Goal: Find specific page/section: Find specific page/section

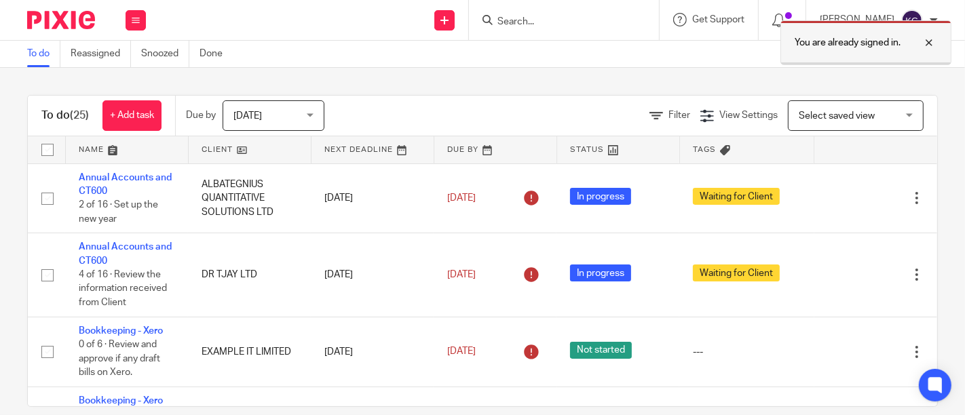
click at [933, 42] on div at bounding box center [919, 43] width 37 height 16
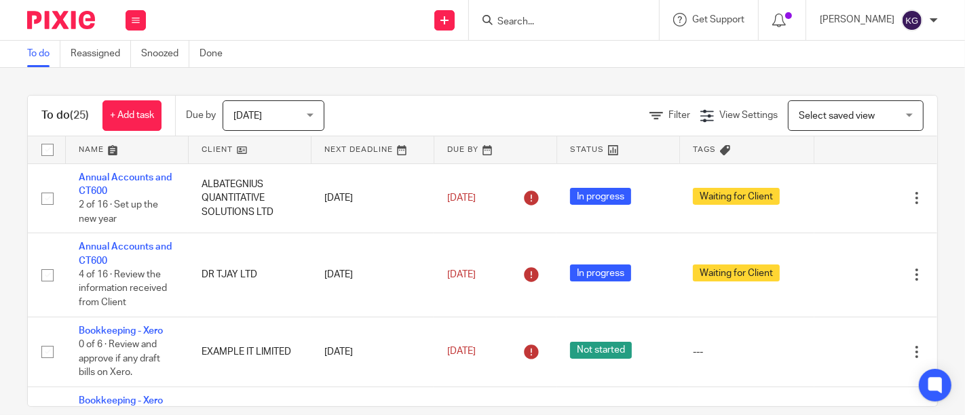
click at [506, 17] on input "Search" at bounding box center [557, 22] width 122 height 12
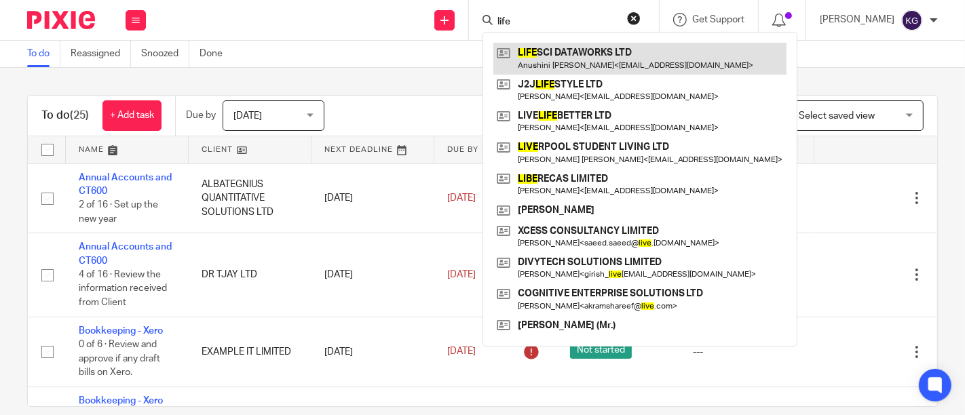
type input "life"
click at [538, 64] on link at bounding box center [639, 58] width 293 height 31
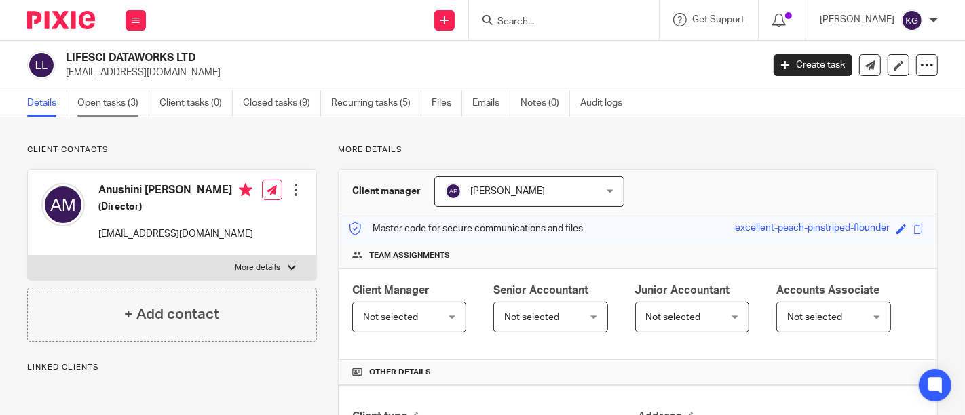
click at [103, 100] on link "Open tasks (3)" at bounding box center [113, 103] width 72 height 26
